Goal: Information Seeking & Learning: Learn about a topic

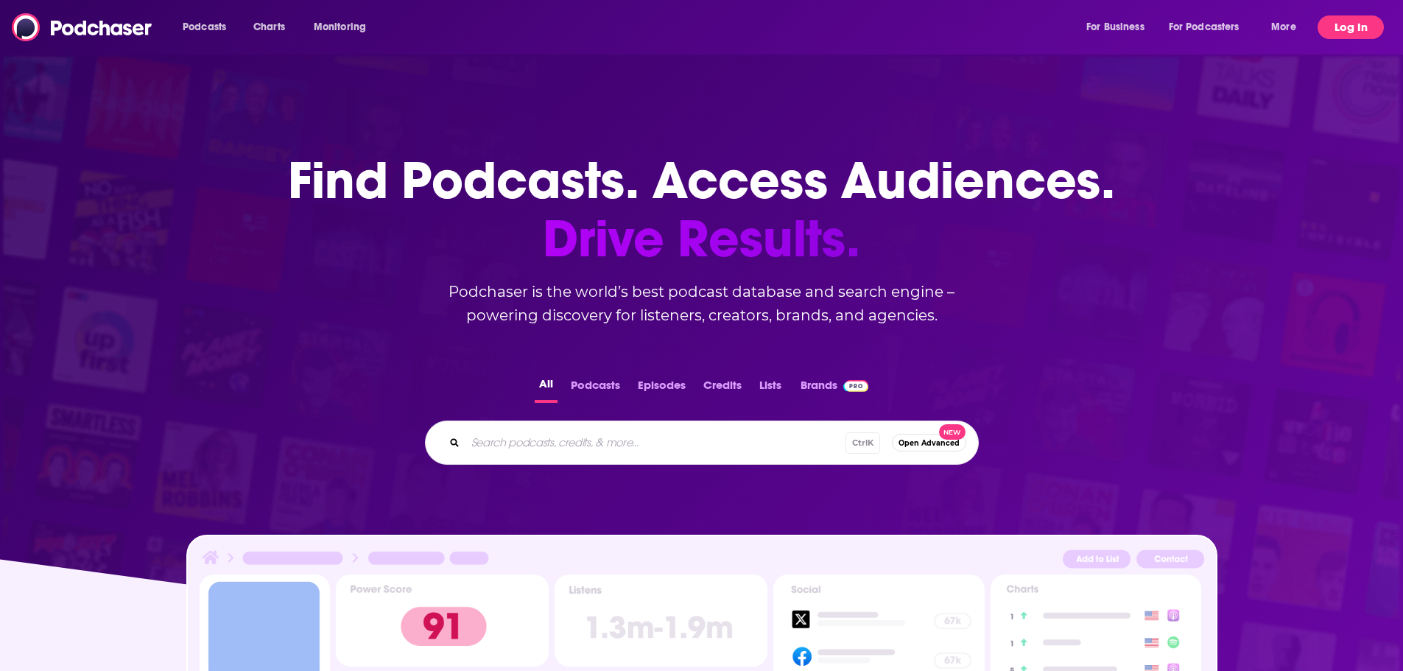
click at [1358, 23] on button "Log In" at bounding box center [1350, 27] width 66 height 24
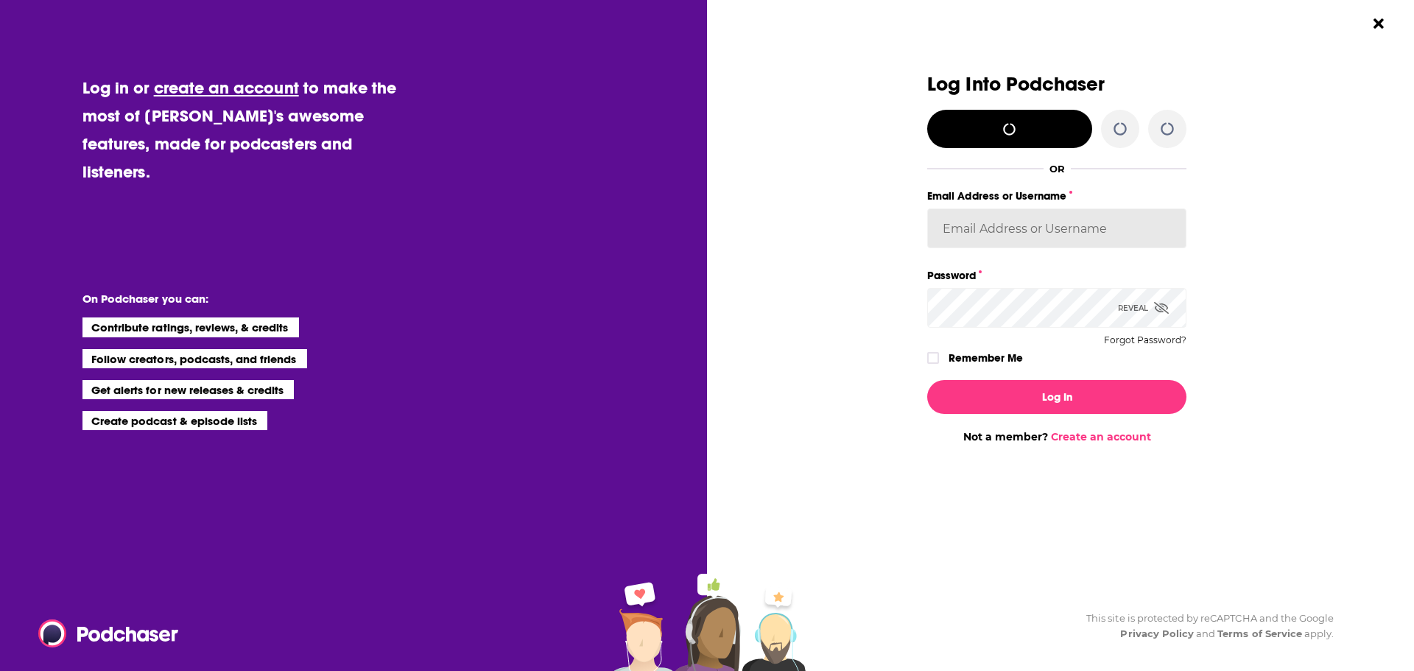
type input "[EMAIL_ADDRESS][DOMAIN_NAME]"
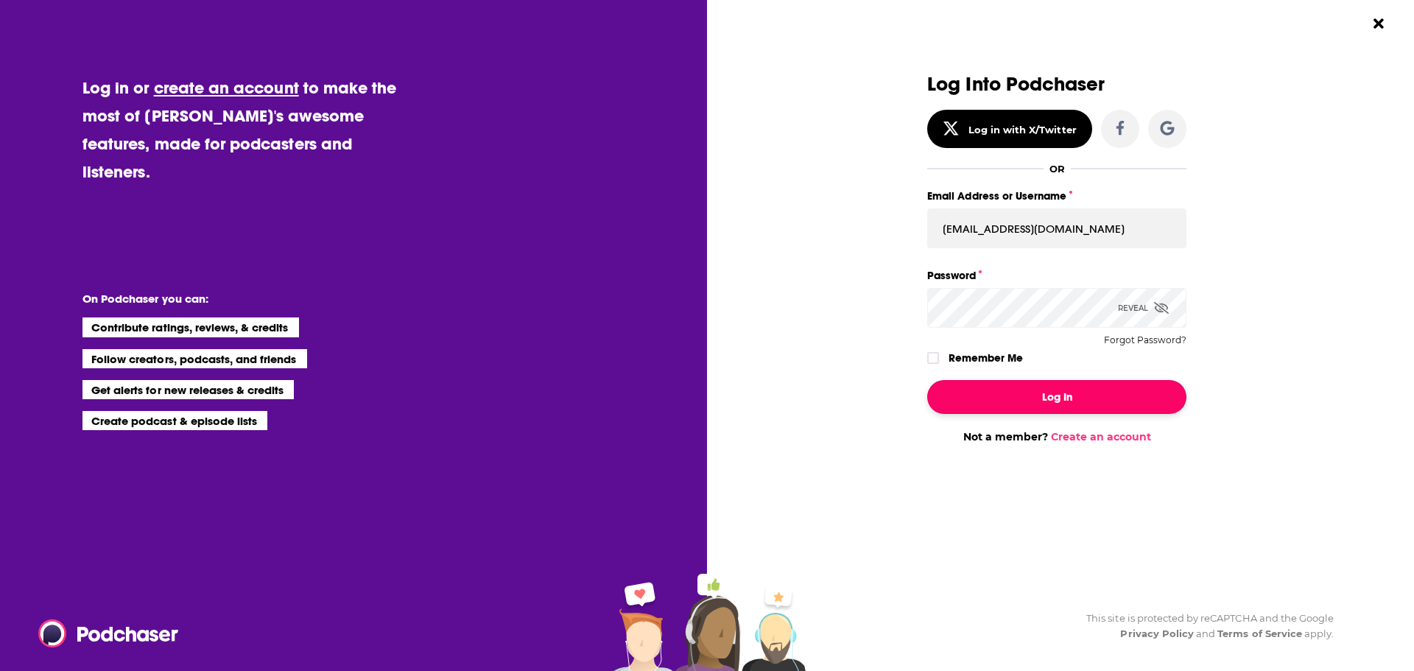
click at [1068, 394] on button "Log In" at bounding box center [1056, 397] width 259 height 34
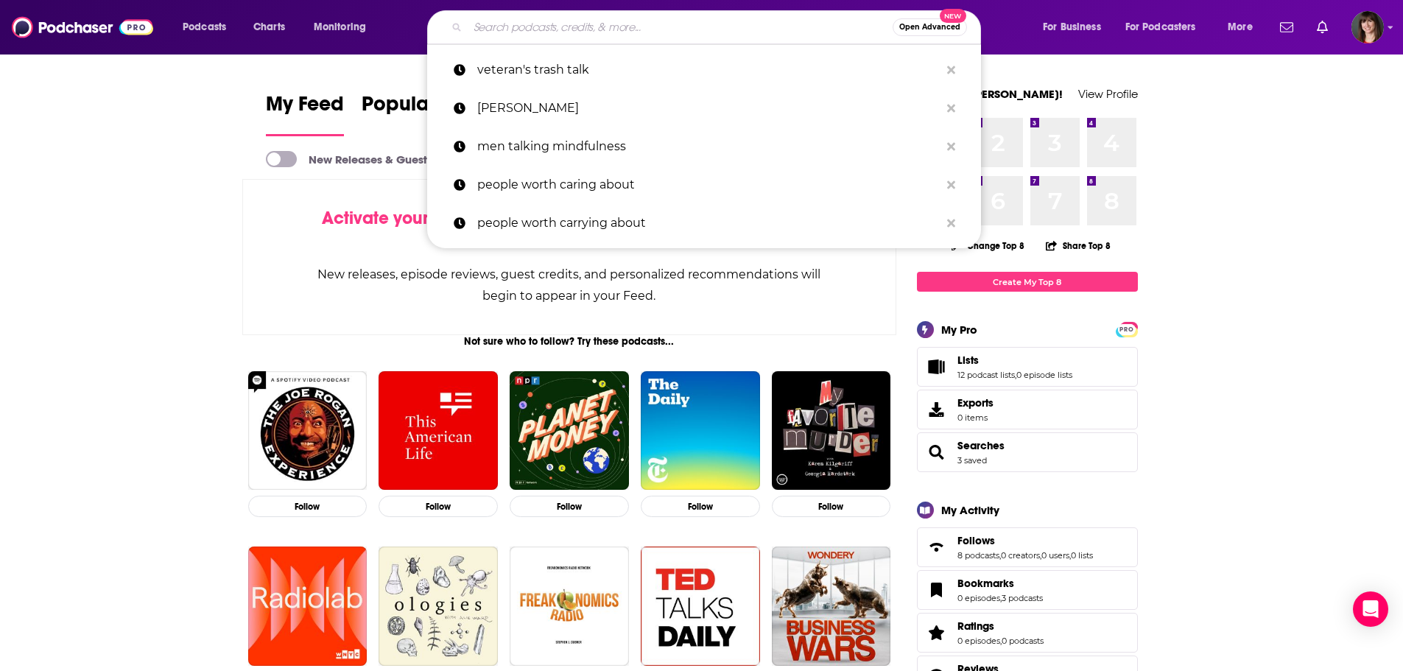
click at [551, 24] on input "Search podcasts, credits, & more..." at bounding box center [680, 27] width 425 height 24
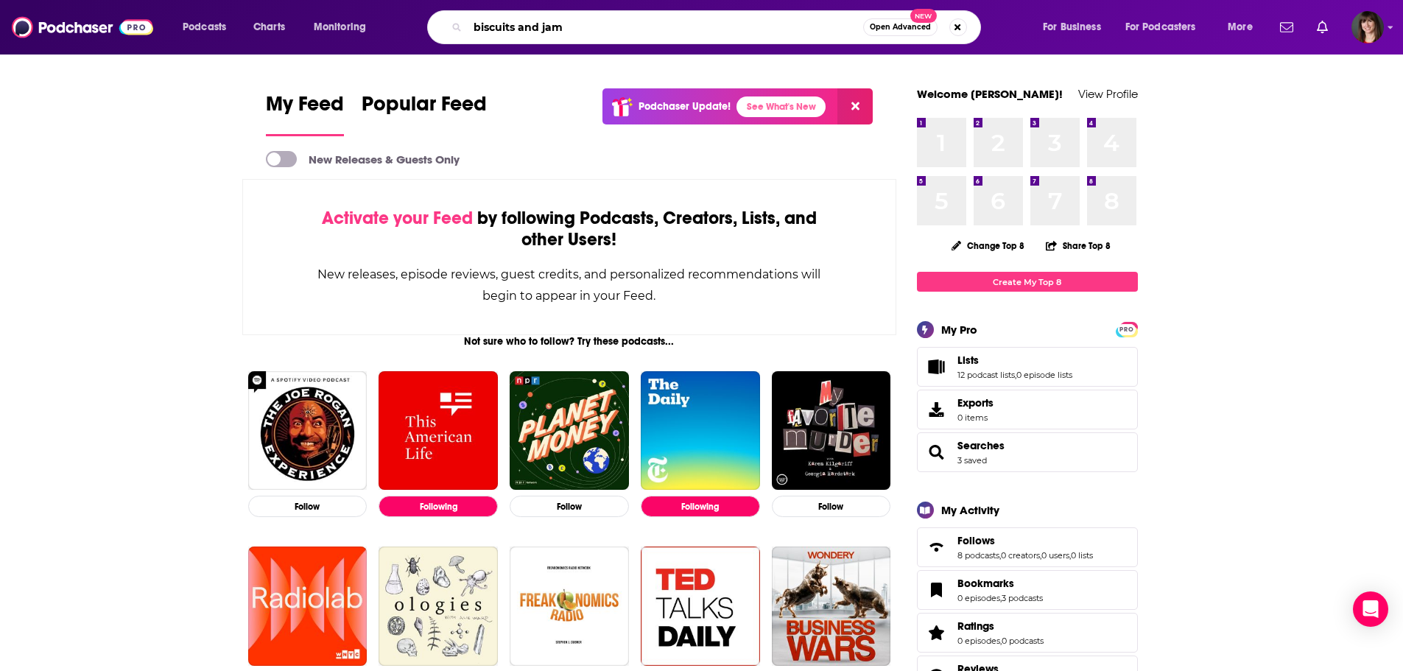
type input "biscuits and jam"
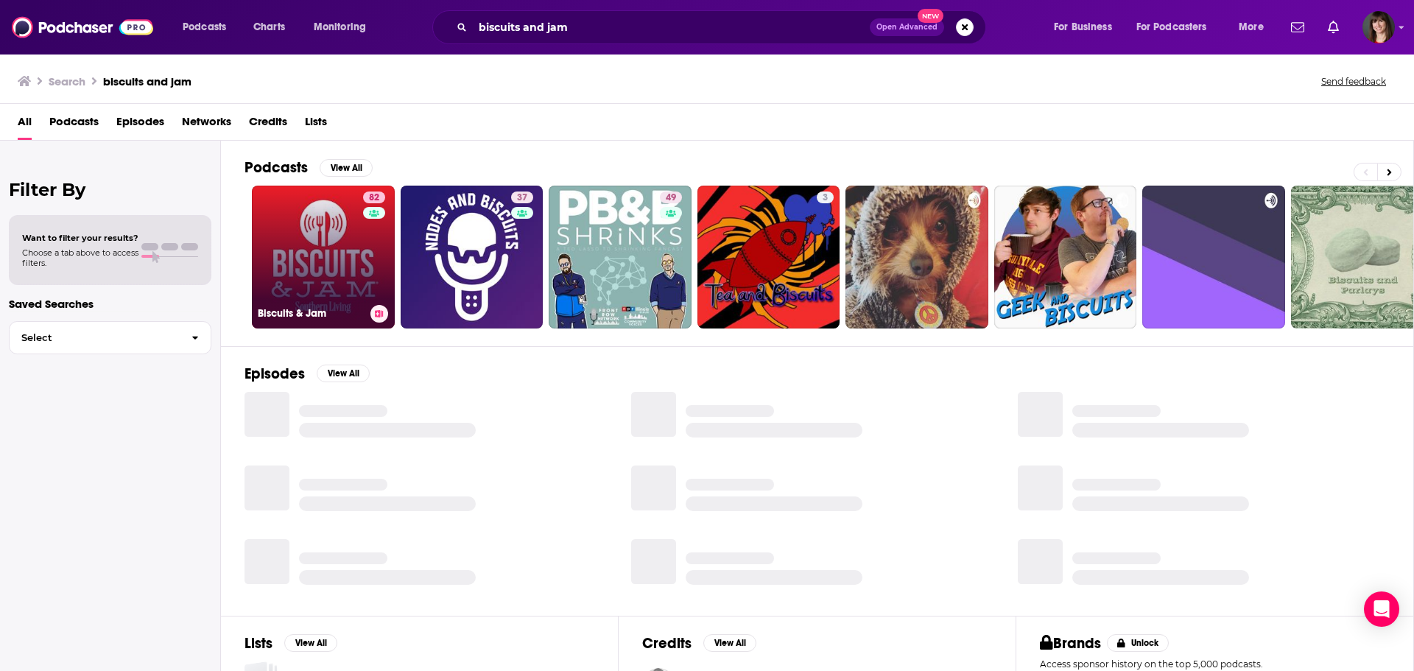
click at [336, 242] on link "82 Biscuits & Jam" at bounding box center [323, 257] width 143 height 143
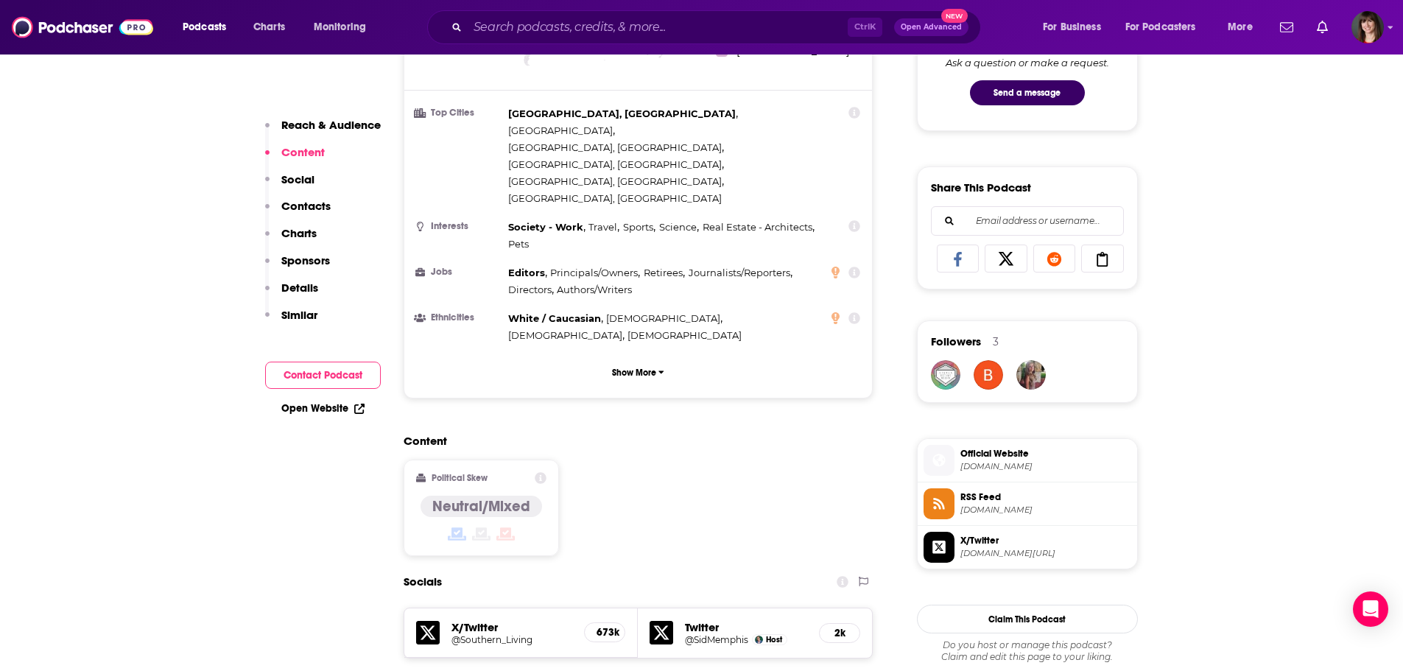
scroll to position [810, 0]
